Goal: Task Accomplishment & Management: Complete application form

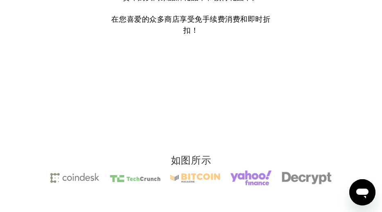
scroll to position [1910, 0]
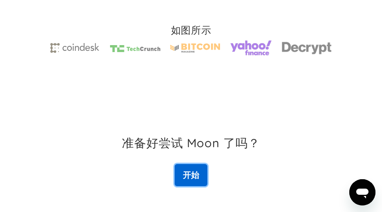
click at [184, 178] on font "开始" at bounding box center [191, 174] width 16 height 10
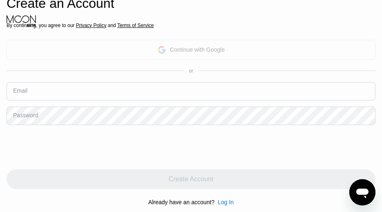
click at [194, 50] on div "Continue with Google" at bounding box center [197, 49] width 55 height 7
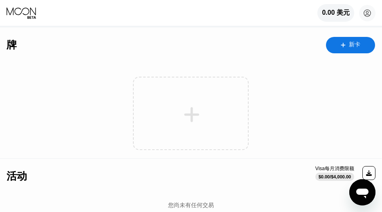
click at [346, 51] on div "新卡" at bounding box center [350, 45] width 49 height 16
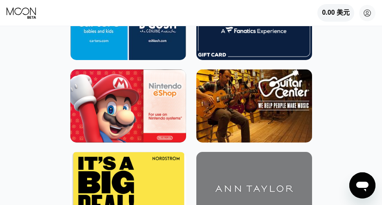
scroll to position [68, 0]
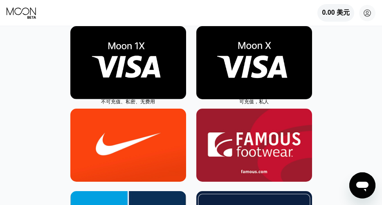
click at [302, 76] on img at bounding box center [254, 62] width 116 height 73
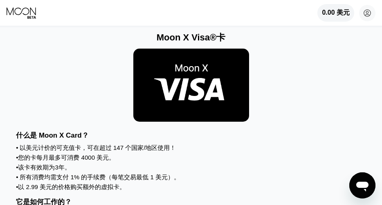
scroll to position [68, 0]
